Goal: Check status: Check status

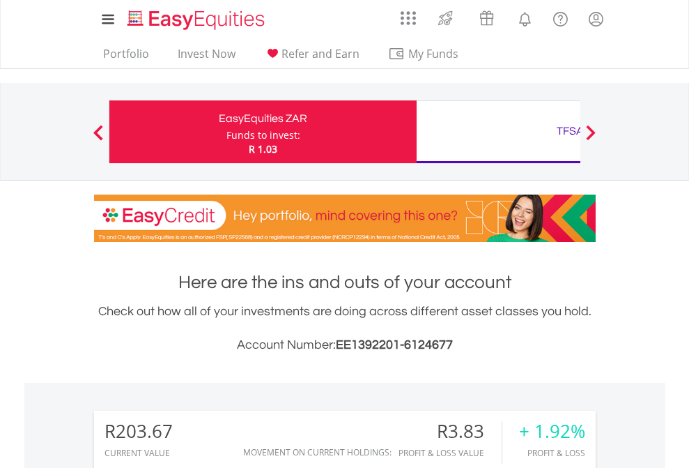
scroll to position [134, 219]
click at [227, 132] on div "Funds to invest:" at bounding box center [264, 135] width 74 height 14
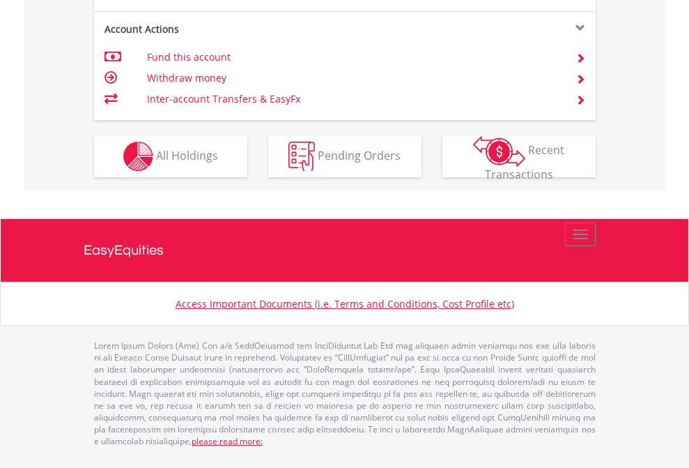
scroll to position [1308, 0]
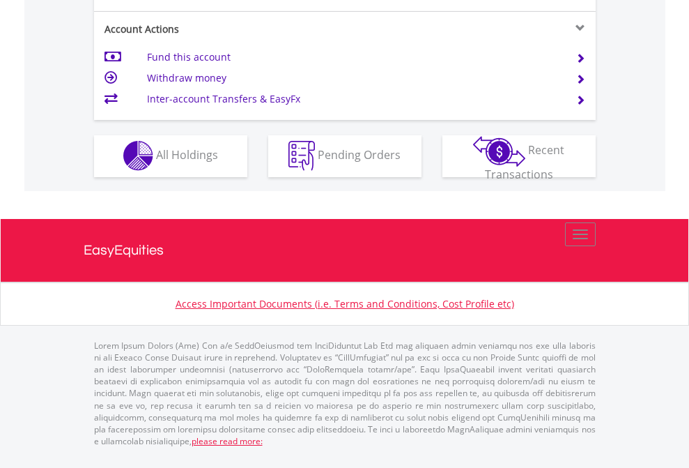
scroll to position [1303, 0]
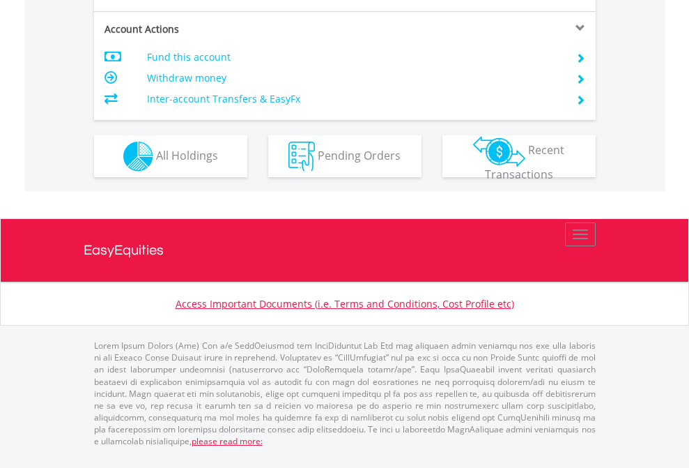
scroll to position [1308, 0]
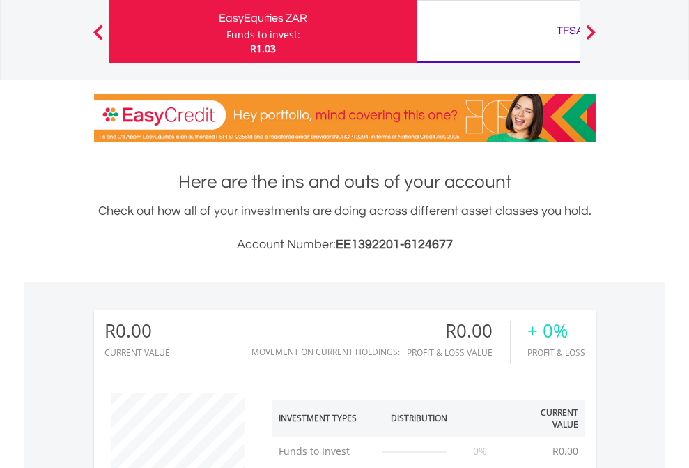
scroll to position [134, 219]
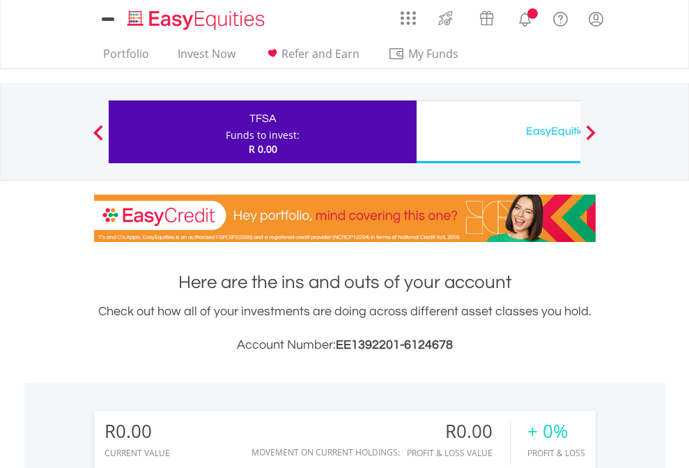
scroll to position [134, 219]
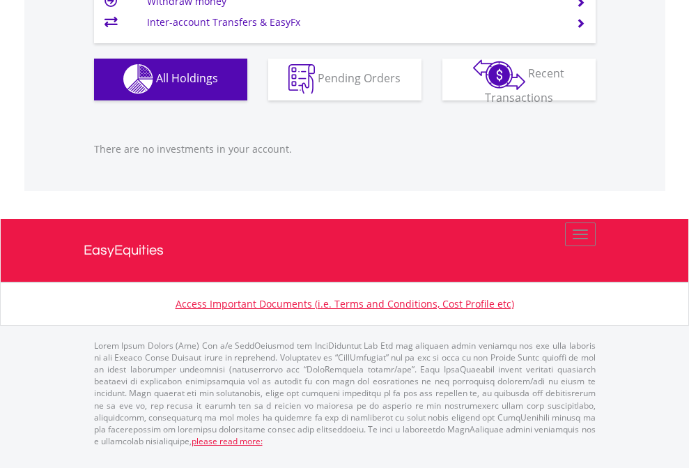
scroll to position [1380, 0]
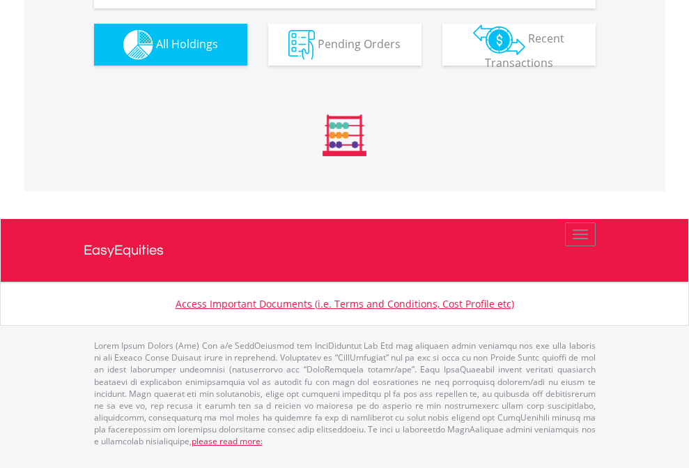
scroll to position [1550, 0]
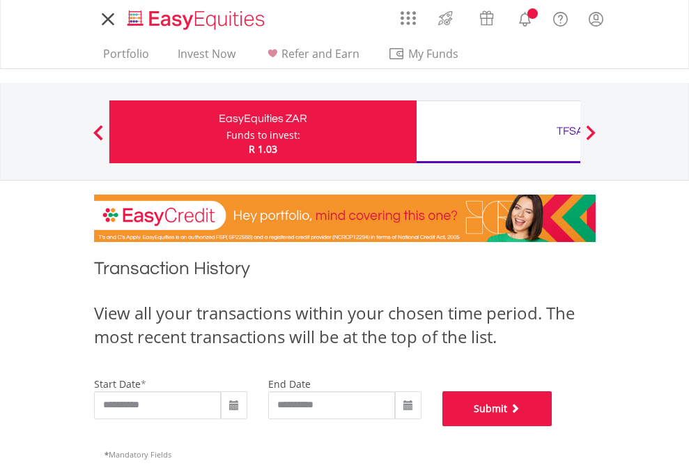
click at [553, 426] on button "Submit" at bounding box center [498, 408] width 110 height 35
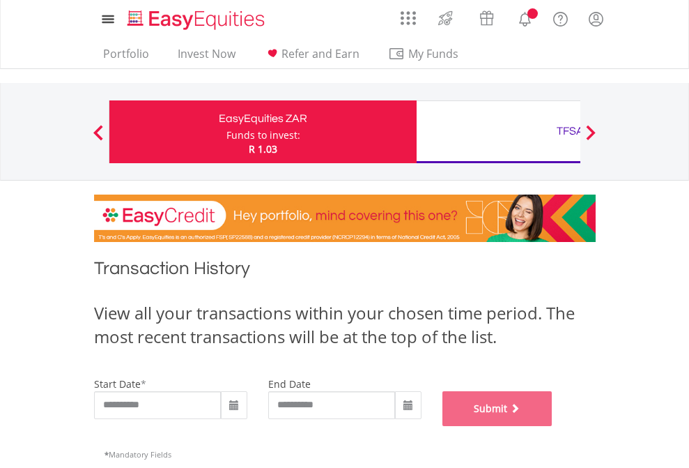
scroll to position [565, 0]
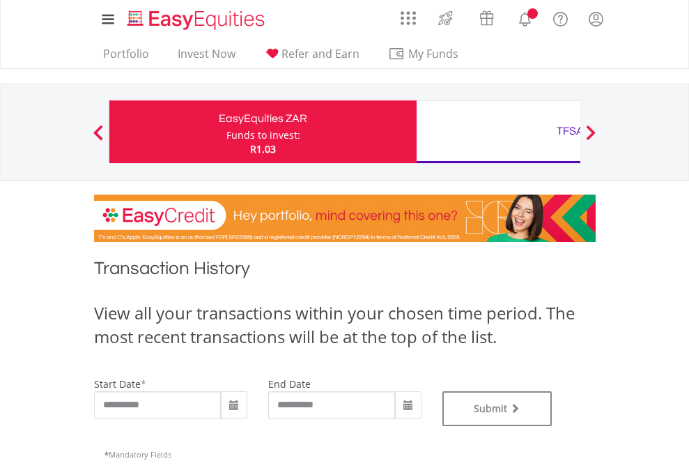
click at [498, 132] on div "TFSA" at bounding box center [570, 131] width 291 height 20
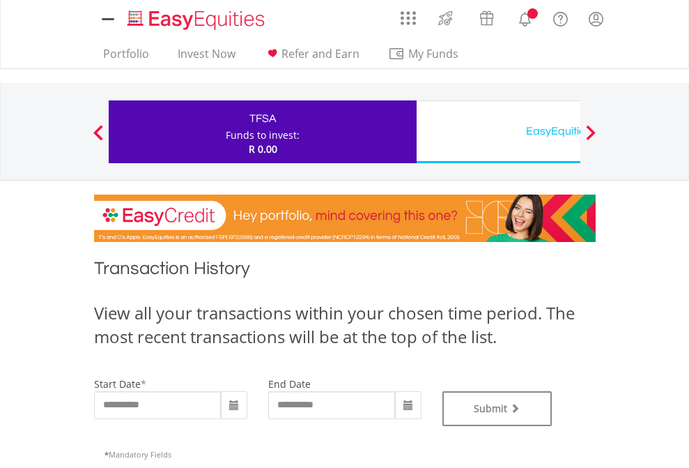
type input "**********"
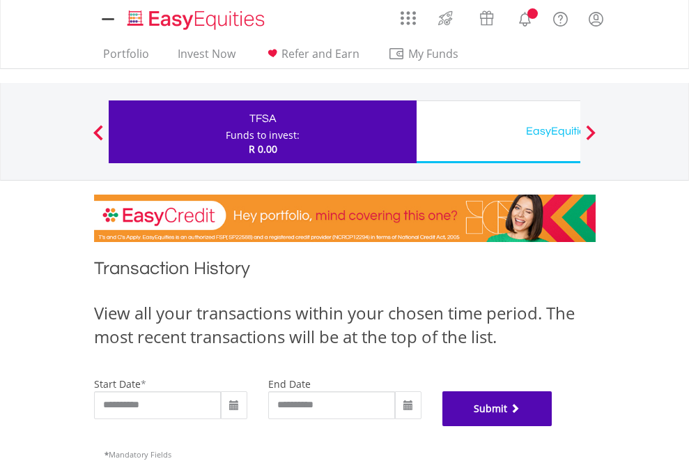
click at [553, 426] on button "Submit" at bounding box center [498, 408] width 110 height 35
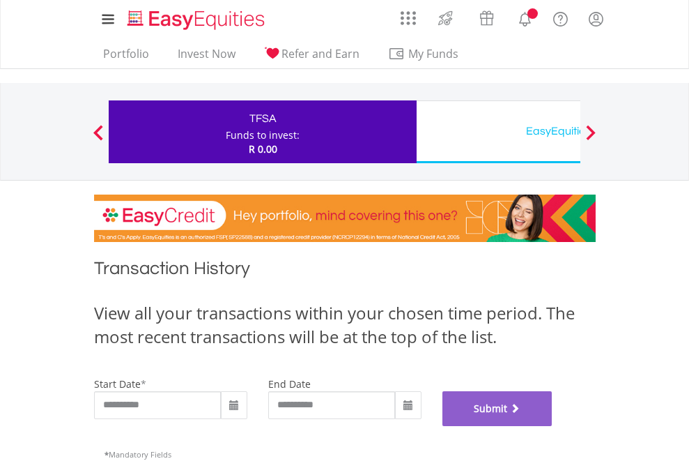
scroll to position [565, 0]
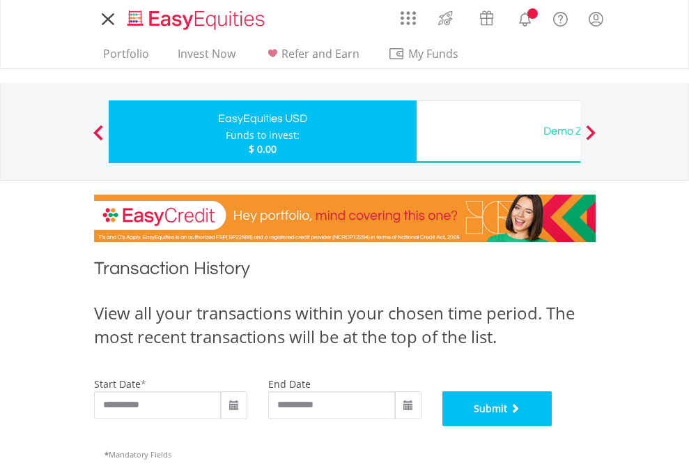
click at [553, 426] on button "Submit" at bounding box center [498, 408] width 110 height 35
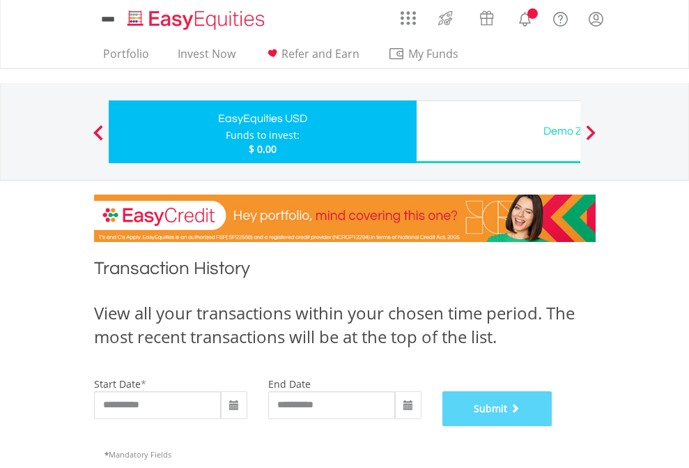
scroll to position [565, 0]
